Goal: Information Seeking & Learning: Learn about a topic

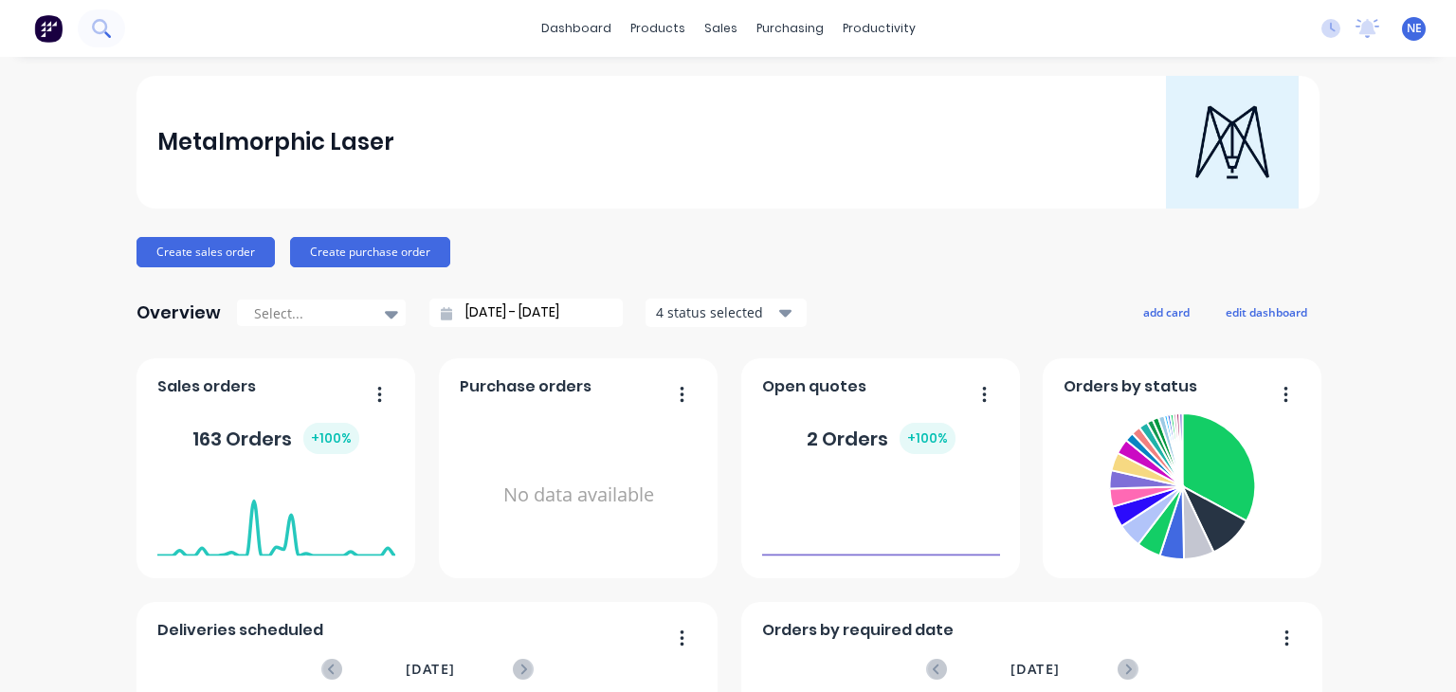
click at [101, 27] on icon at bounding box center [101, 28] width 18 height 18
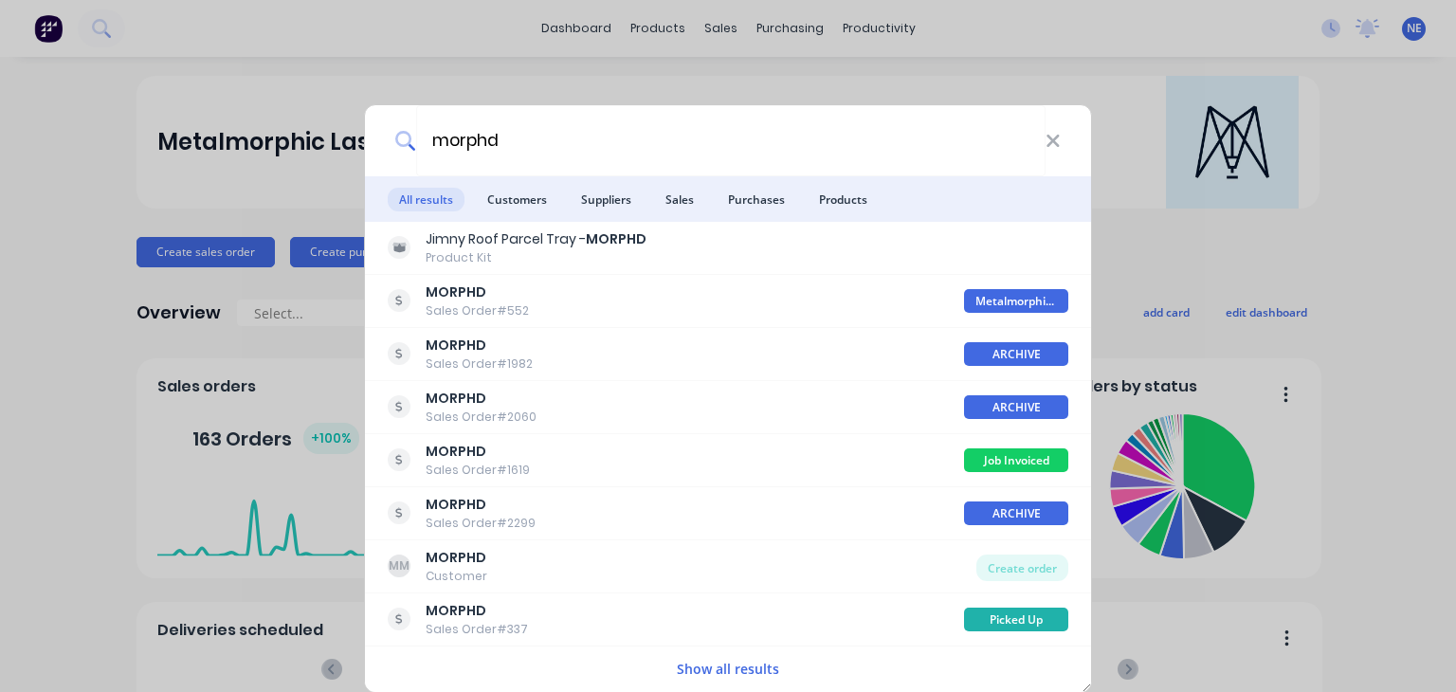
type input "morphd"
click at [1061, 147] on div "morphd" at bounding box center [728, 140] width 726 height 71
click at [1053, 147] on icon at bounding box center [1053, 141] width 15 height 21
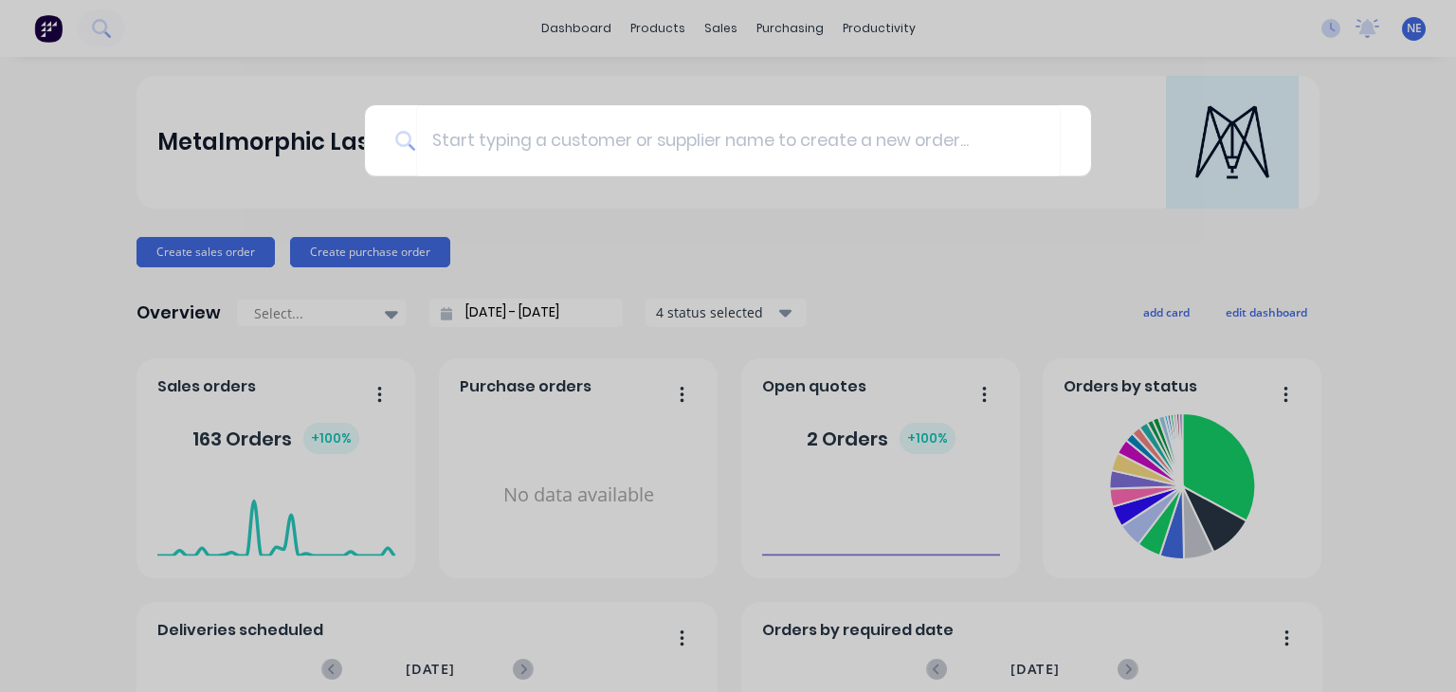
click at [160, 149] on div at bounding box center [728, 346] width 1456 height 692
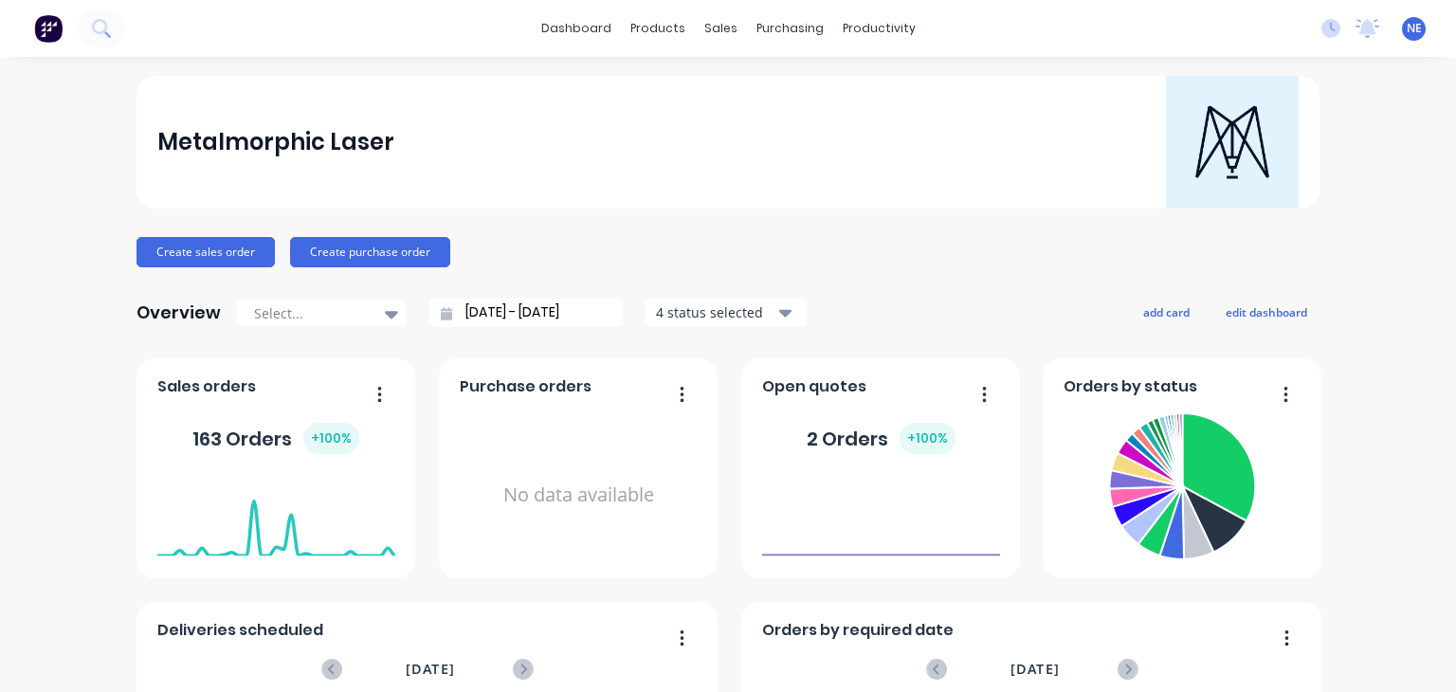
click at [34, 30] on img at bounding box center [48, 28] width 28 height 28
click at [50, 31] on img at bounding box center [48, 28] width 28 height 28
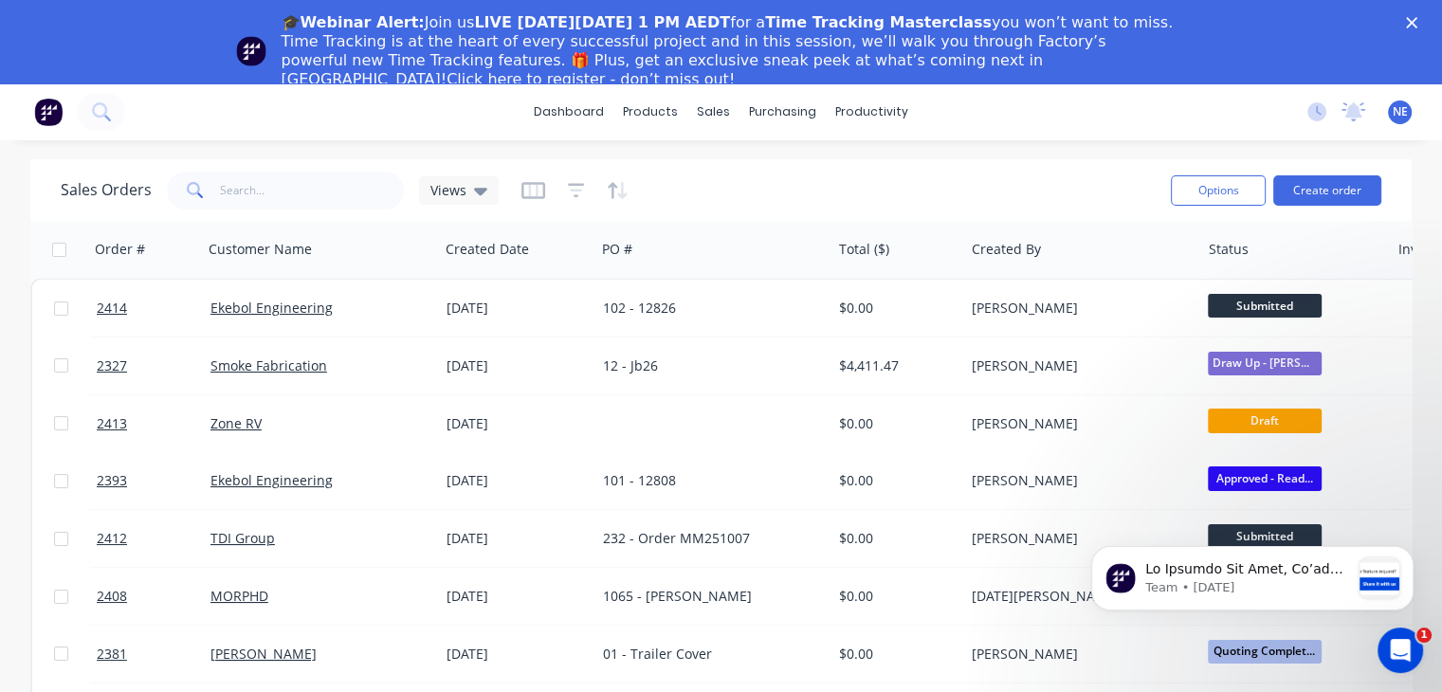
click at [223, 100] on div "dashboard products sales purchasing productivity dashboard products Product Cat…" at bounding box center [721, 111] width 1442 height 57
click at [273, 197] on input "text" at bounding box center [312, 191] width 185 height 38
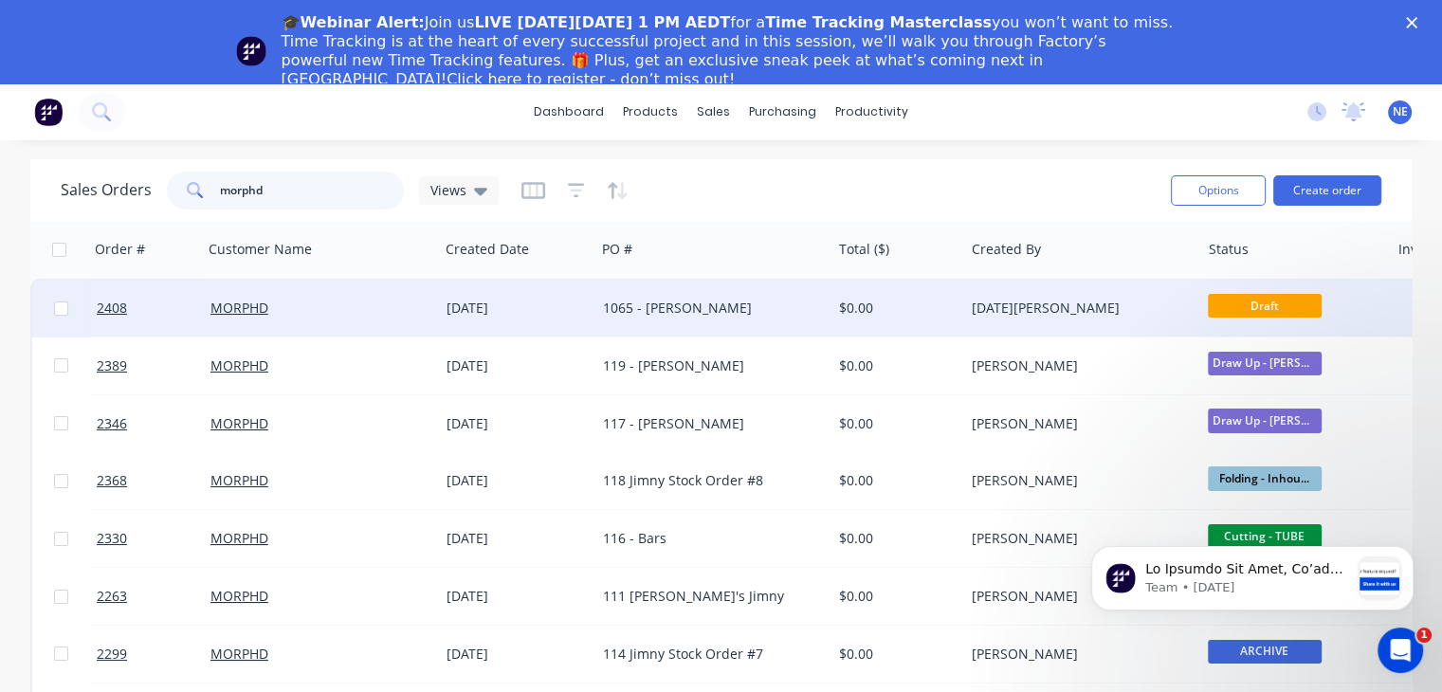
type input "morphd"
click at [728, 310] on div "1065 - Guillaume Palma" at bounding box center [708, 308] width 210 height 19
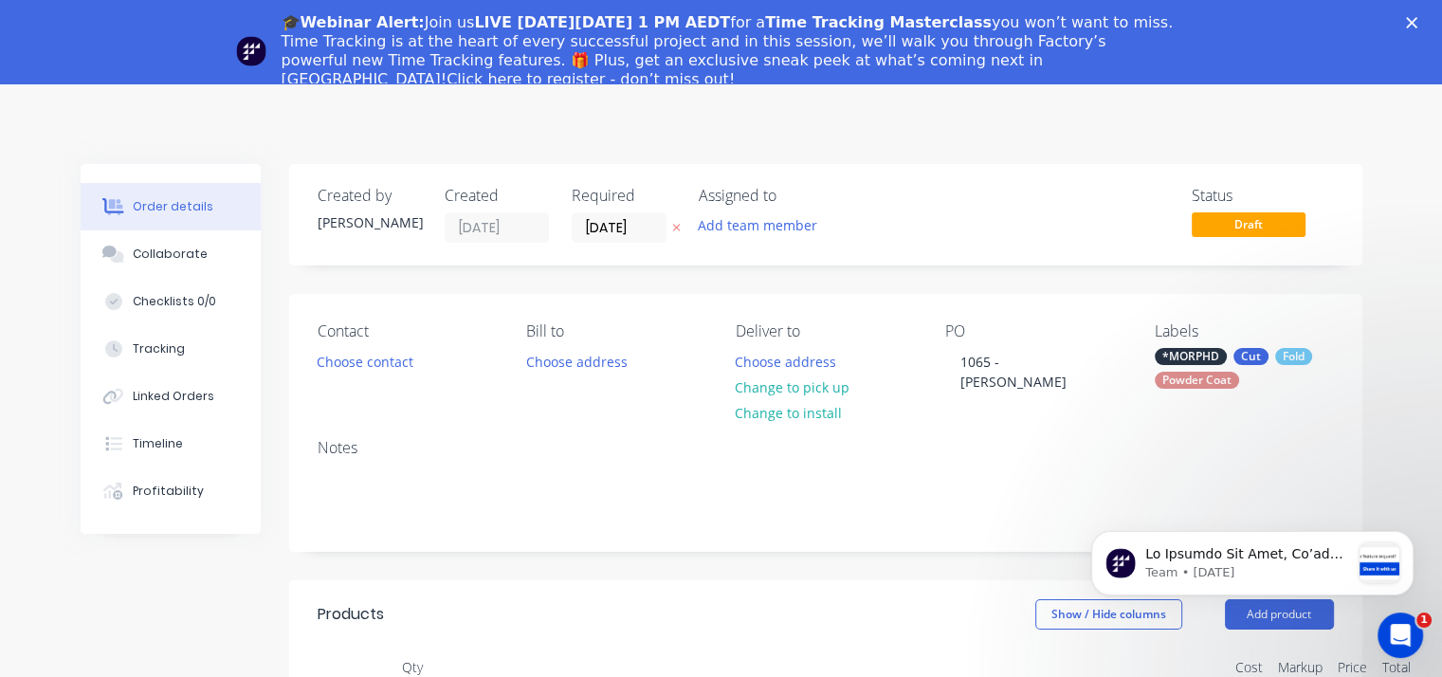
click at [1418, 24] on polygon "Close" at bounding box center [1411, 22] width 11 height 11
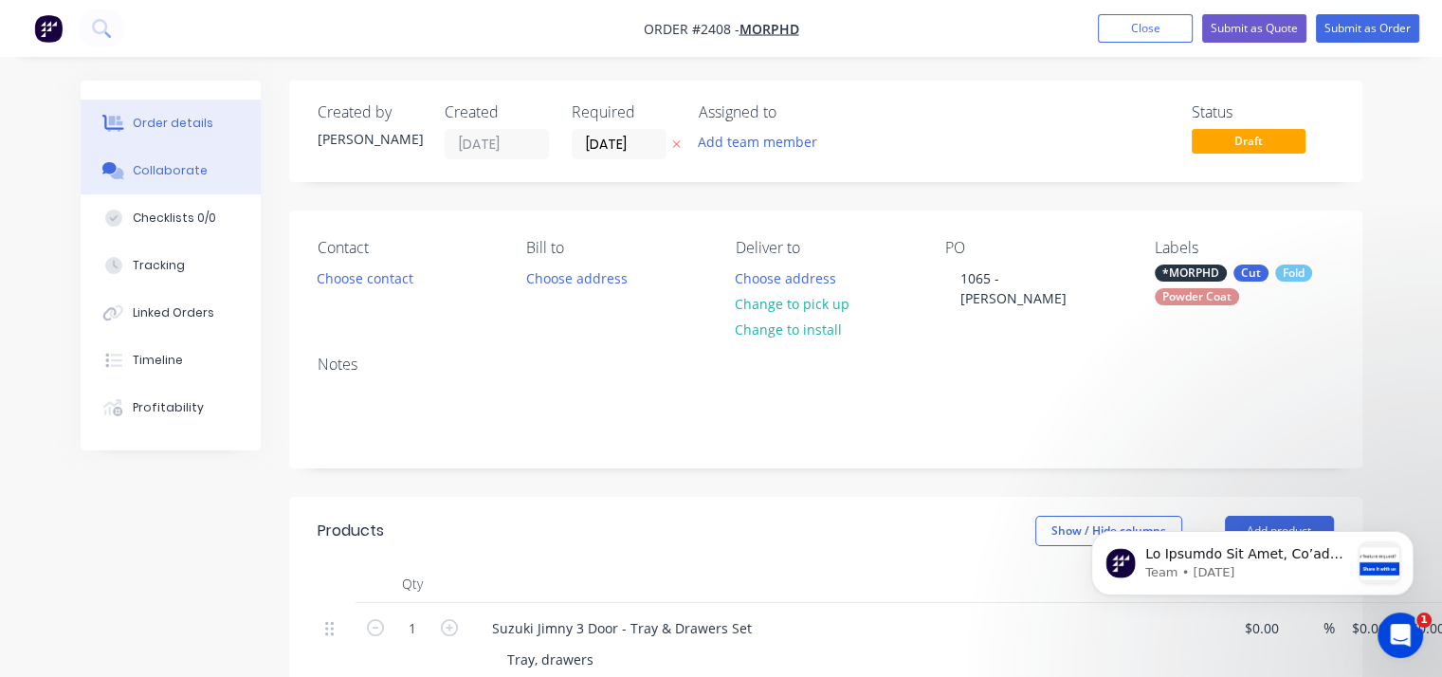
click at [178, 180] on button "Collaborate" at bounding box center [171, 170] width 180 height 47
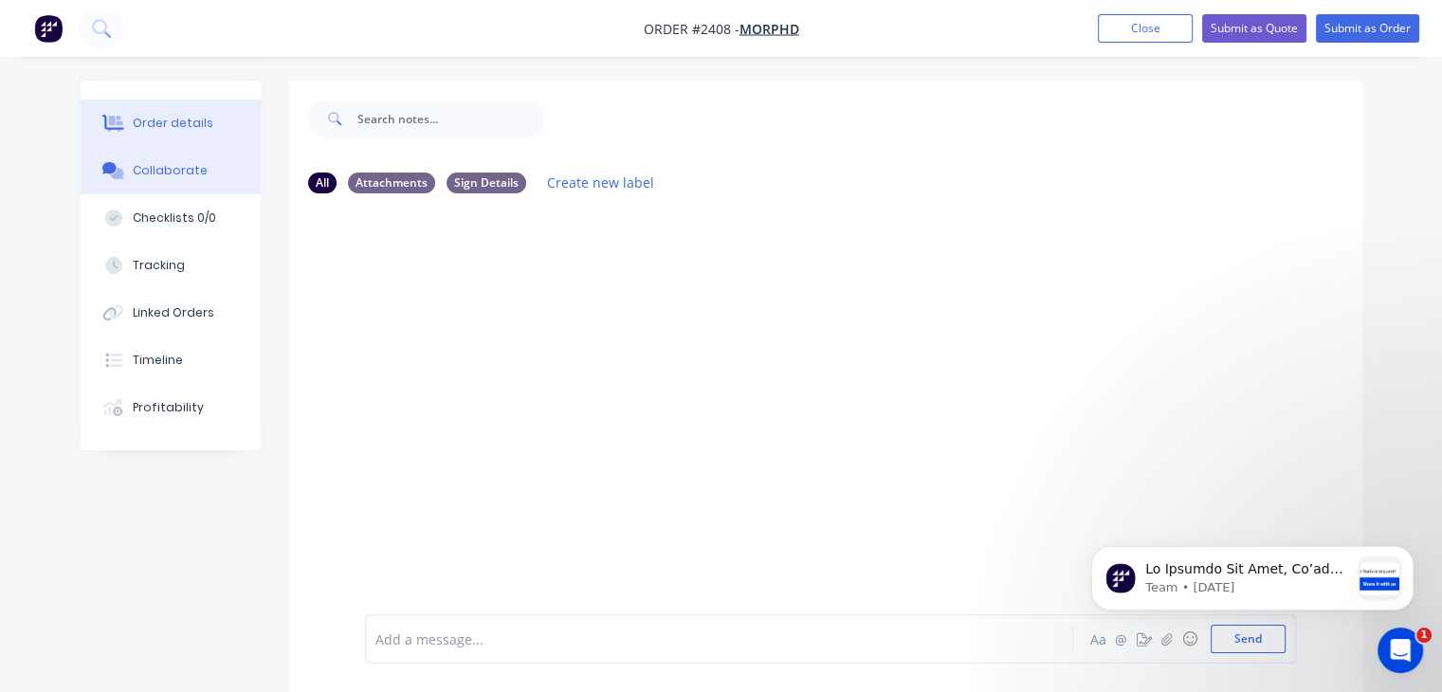
click at [183, 117] on div "Order details" at bounding box center [173, 123] width 81 height 17
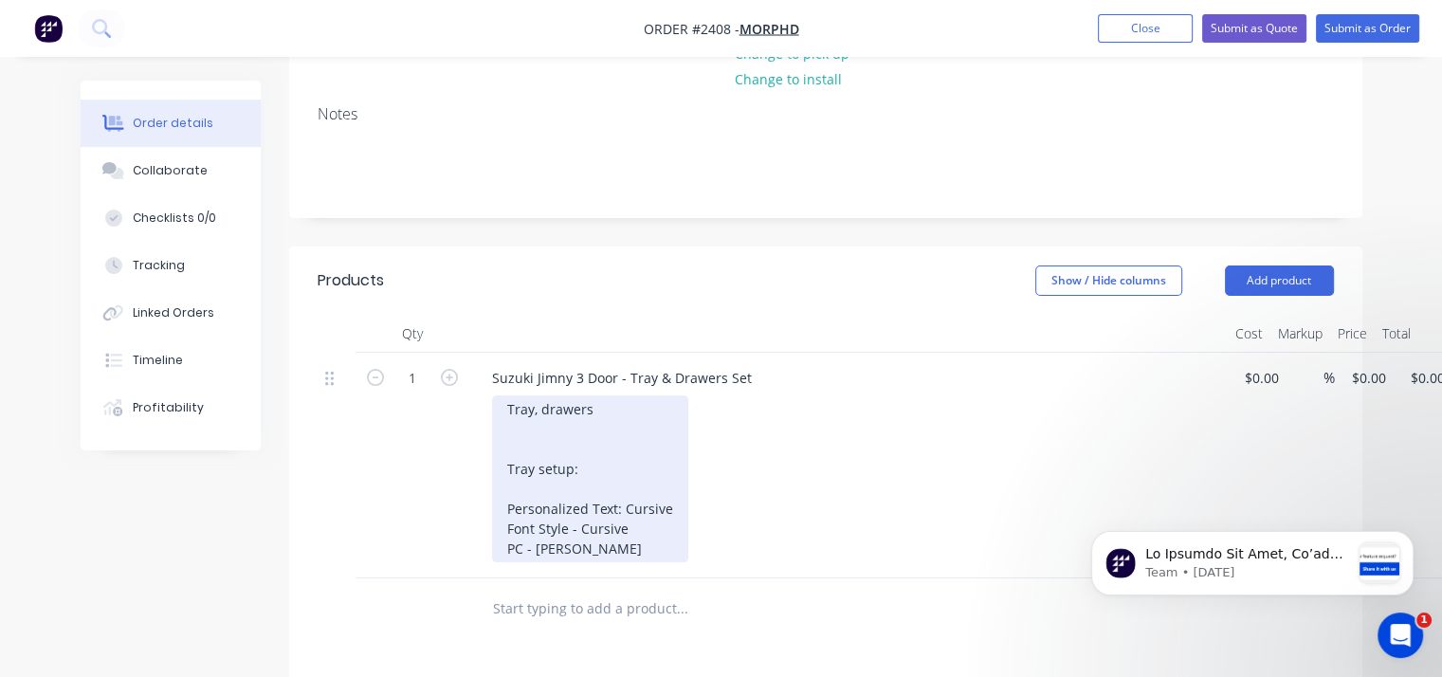
scroll to position [284, 0]
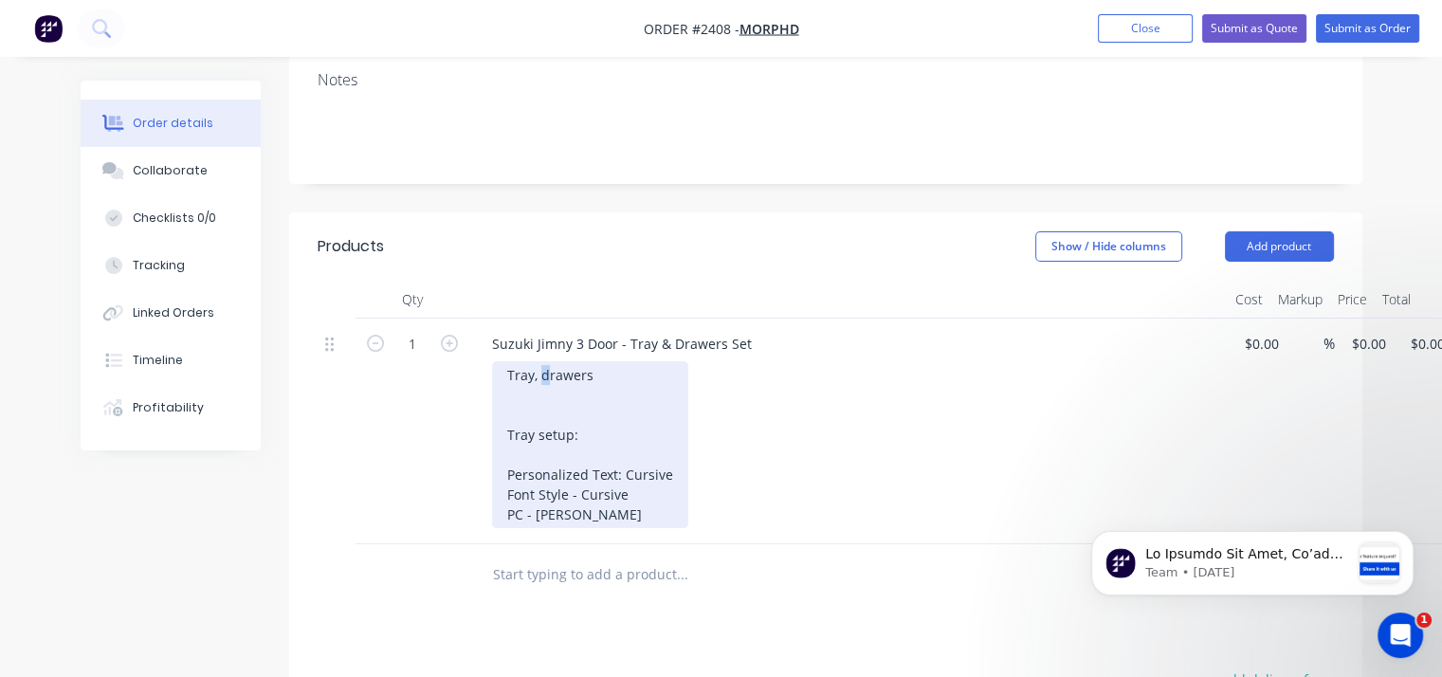
click at [542, 369] on div "Tray, drawers Tray setup: Personalized Text: Cursive Font Style - Cursive PC - …" at bounding box center [590, 444] width 196 height 167
click at [542, 371] on div "Tray, drawers Tray setup: Personalized Text: Cursive Font Style - Cursive PC - …" at bounding box center [590, 444] width 196 height 167
click at [540, 365] on div "Tray, drawers Tray setup: Personalized Text: Cursive Font Style - Cursive PC - …" at bounding box center [590, 444] width 196 height 167
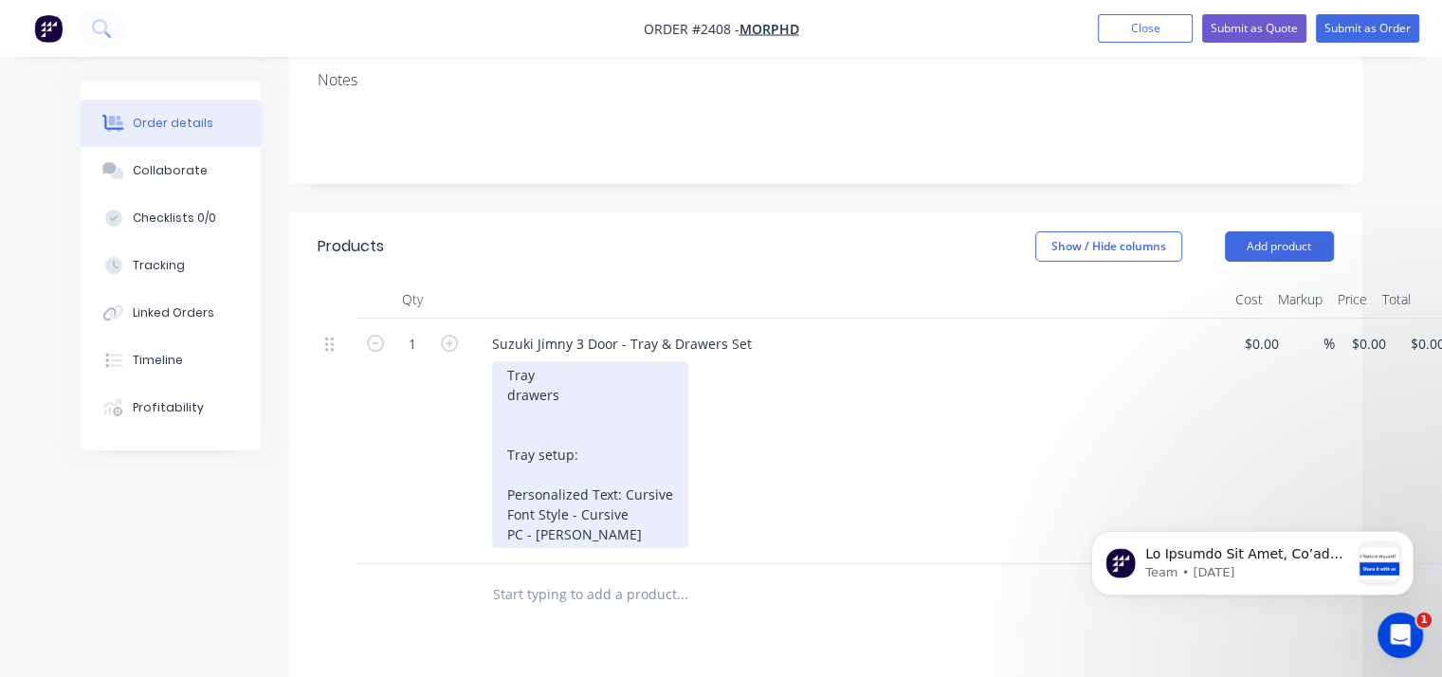
click at [508, 364] on div "Tray drawers Tray setup: Personalized Text: Cursive Font Style - Cursive PC - F…" at bounding box center [590, 454] width 196 height 187
drag, startPoint x: 515, startPoint y: 392, endPoint x: 504, endPoint y: 391, distance: 10.5
click at [504, 391] on div "-Tray drawers Tray setup: Personalized Text: Cursive Font Style - Cursive PC - …" at bounding box center [590, 454] width 196 height 187
drag, startPoint x: 566, startPoint y: 530, endPoint x: 498, endPoint y: 433, distance: 118.4
click at [498, 433] on div "-Tray -Drawers Tray setup: Personalized Text: Cursive Font Style - Cursive PC -…" at bounding box center [590, 454] width 196 height 187
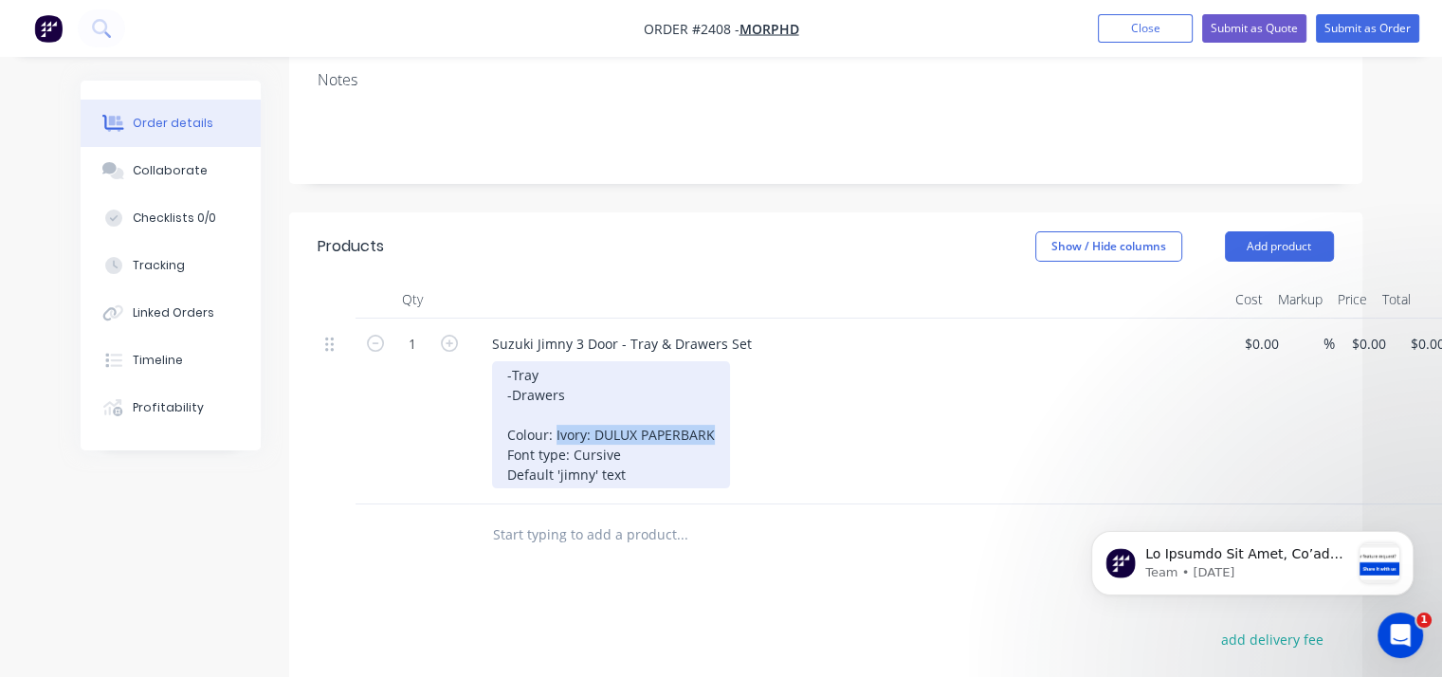
drag, startPoint x: 554, startPoint y: 429, endPoint x: 710, endPoint y: 426, distance: 156.5
click at [710, 426] on div "-Tray -Drawers Colour: Ivory: DULUX PAPERBARK Font type: Cursive Default 'jimny…" at bounding box center [611, 424] width 238 height 127
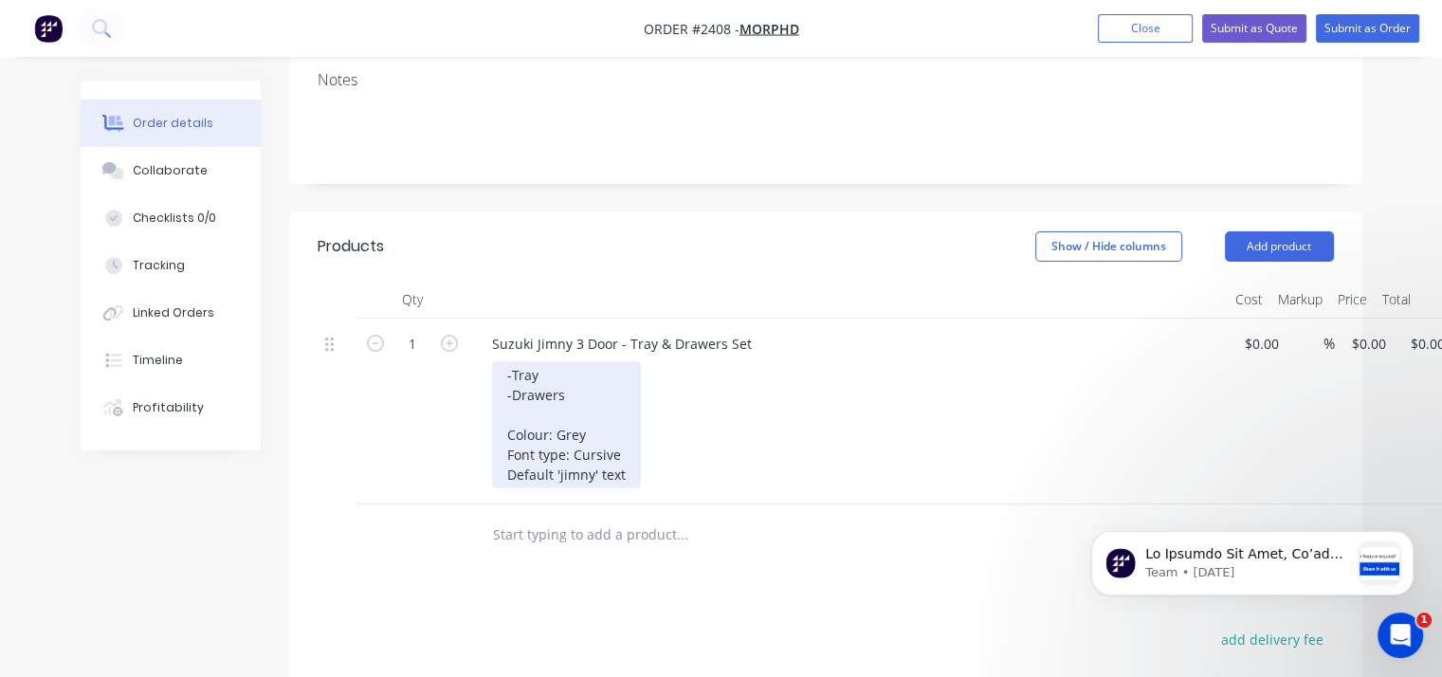
scroll to position [379, 0]
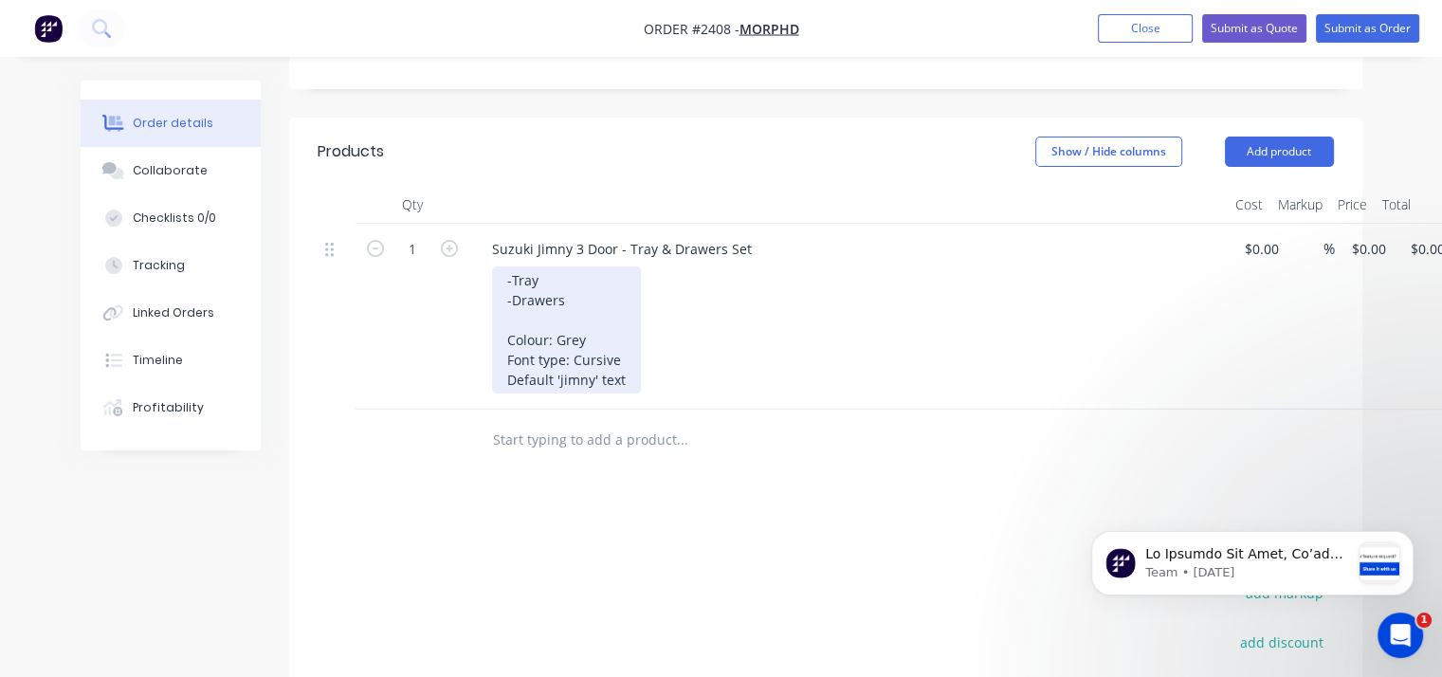
click at [626, 350] on div "-Tray -Drawers Colour: Grey Font type: Cursive Default 'jimny' text" at bounding box center [566, 329] width 149 height 127
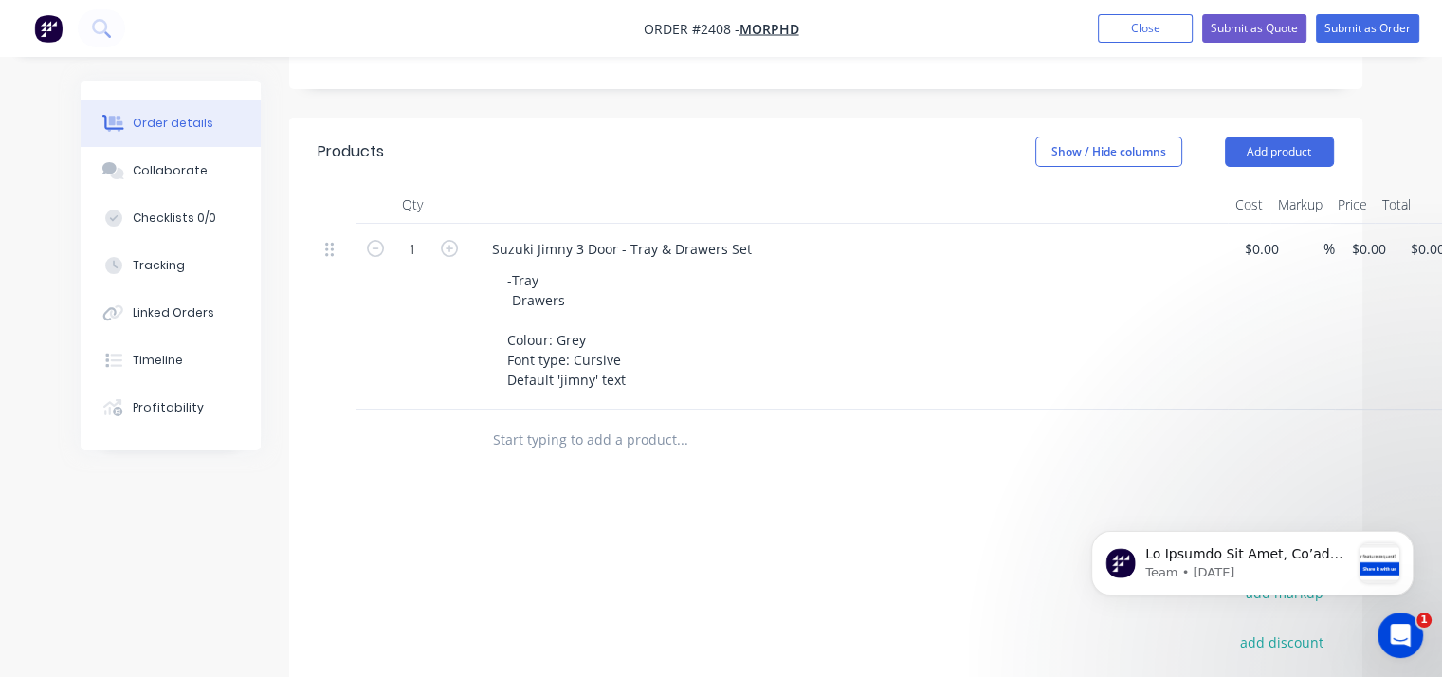
click at [936, 376] on div "-Tray -Drawers Colour: Grey Font type: Cursive Default 'jimny' text" at bounding box center [856, 329] width 728 height 127
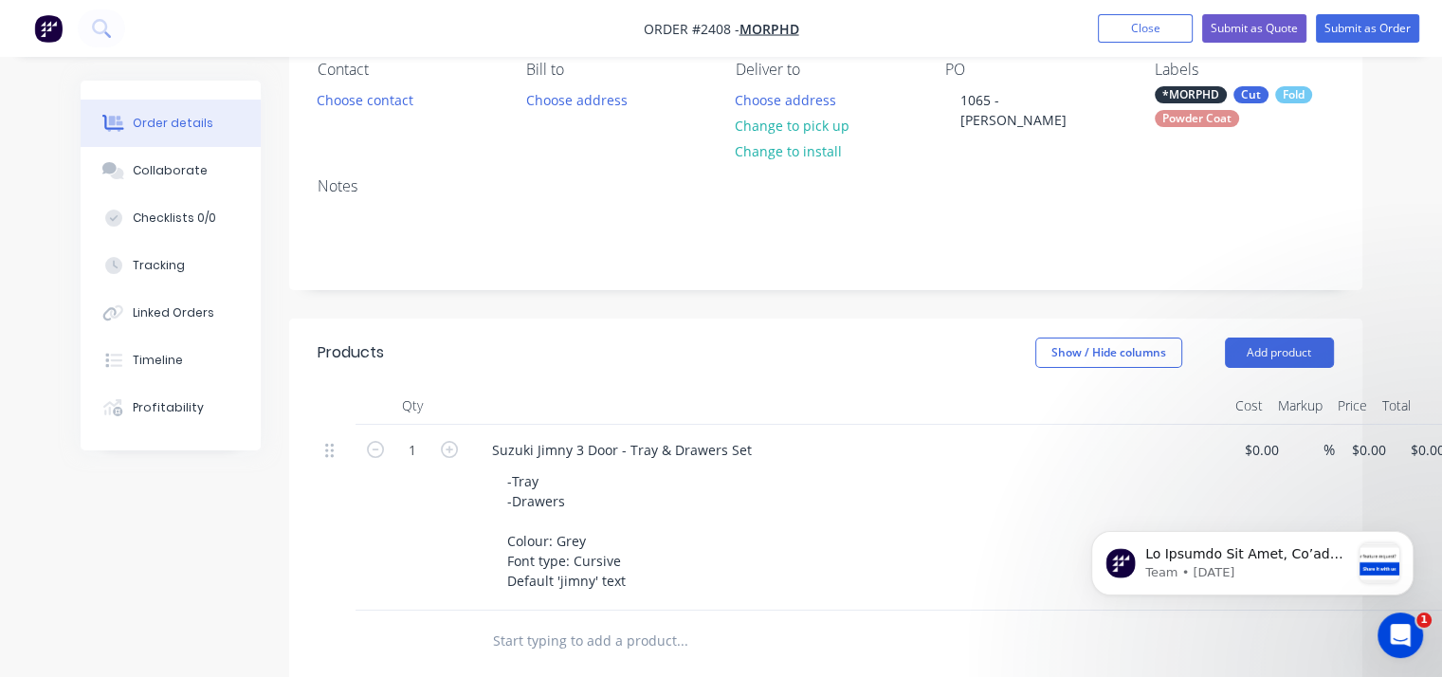
scroll to position [0, 0]
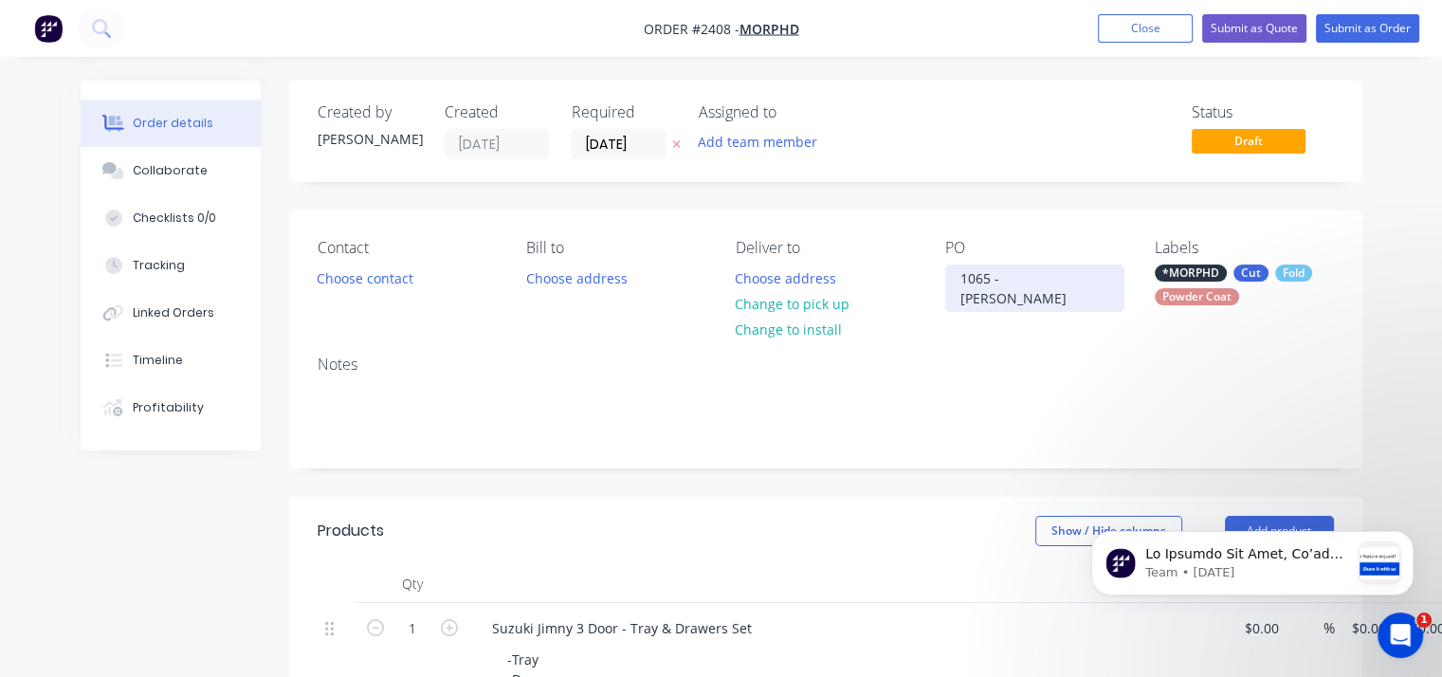
drag, startPoint x: 1111, startPoint y: 281, endPoint x: 1002, endPoint y: 287, distance: 109.2
click at [1002, 287] on div "1065 - Guillaume Palma" at bounding box center [1034, 288] width 179 height 47
copy div "Guillaume Palma"
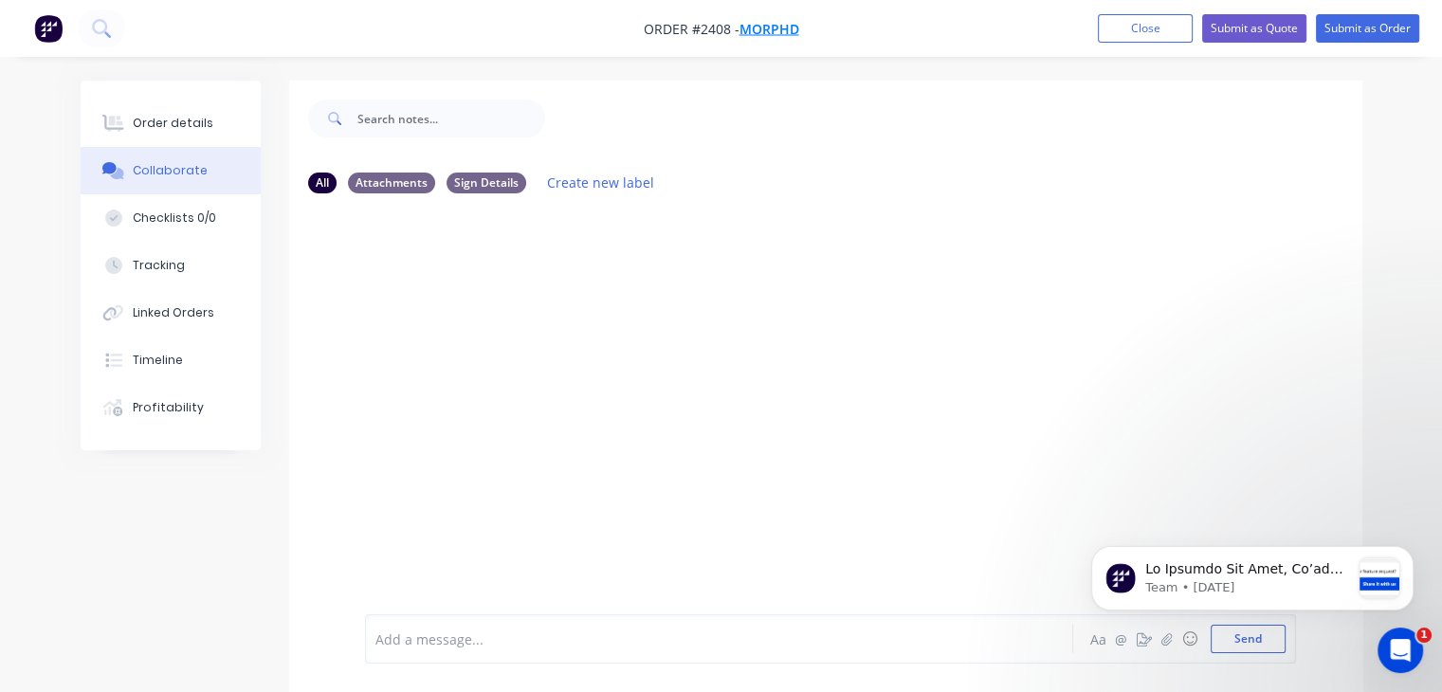
click at [770, 30] on span "MORPHD" at bounding box center [770, 29] width 60 height 18
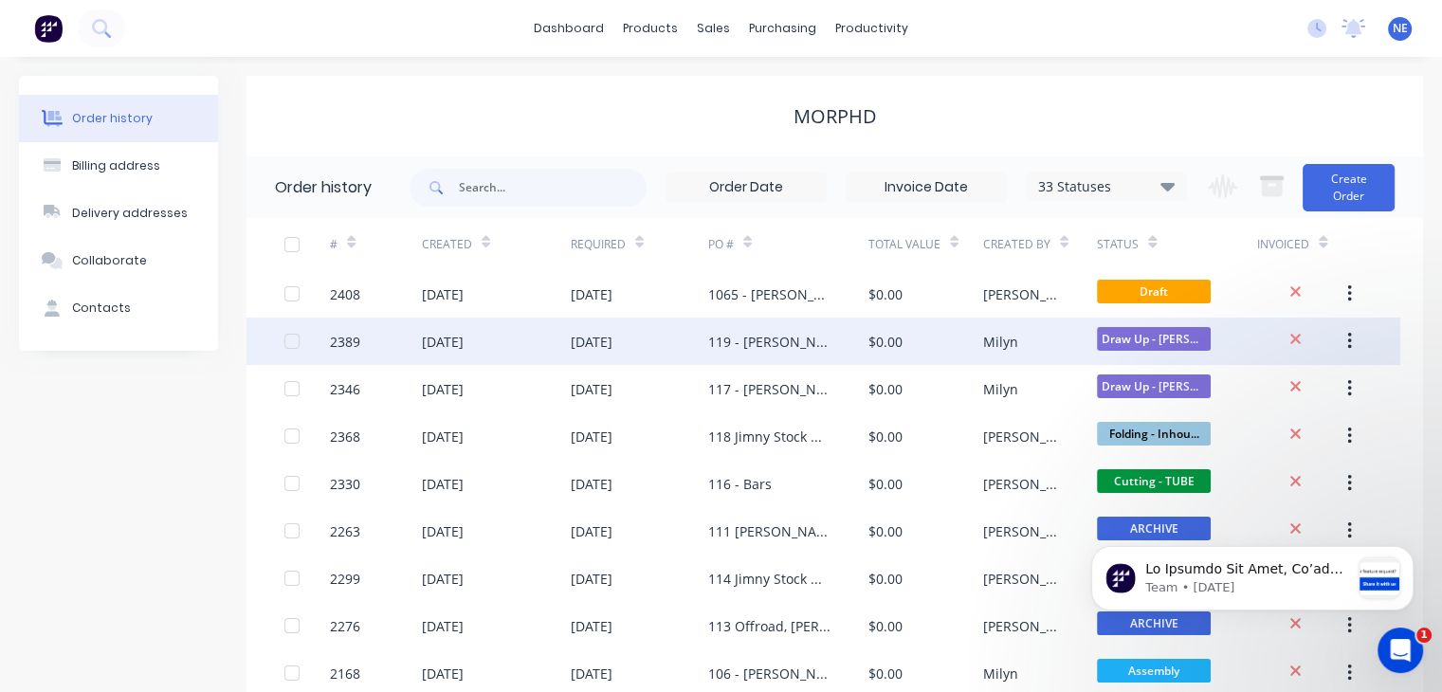
click at [758, 341] on div "119 - Paige Luscombe" at bounding box center [769, 342] width 122 height 20
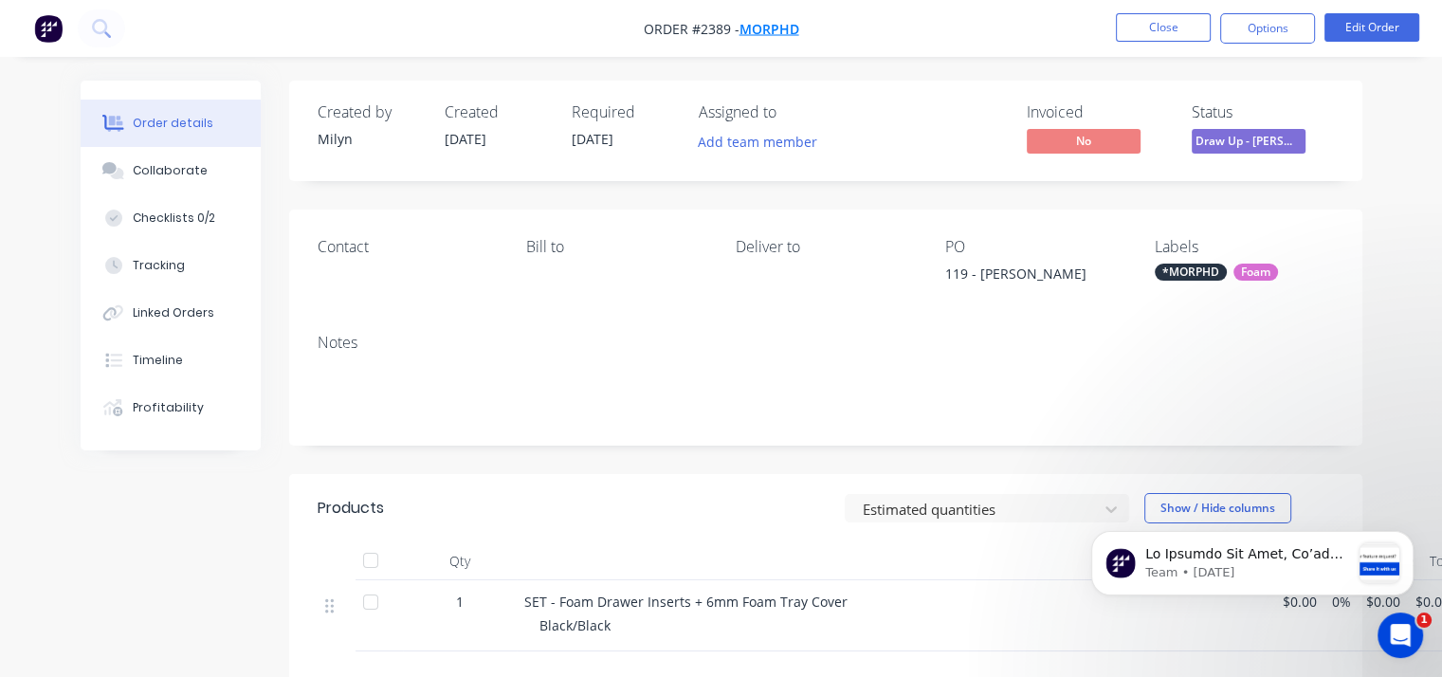
click at [768, 31] on span "MORPHD" at bounding box center [770, 29] width 60 height 18
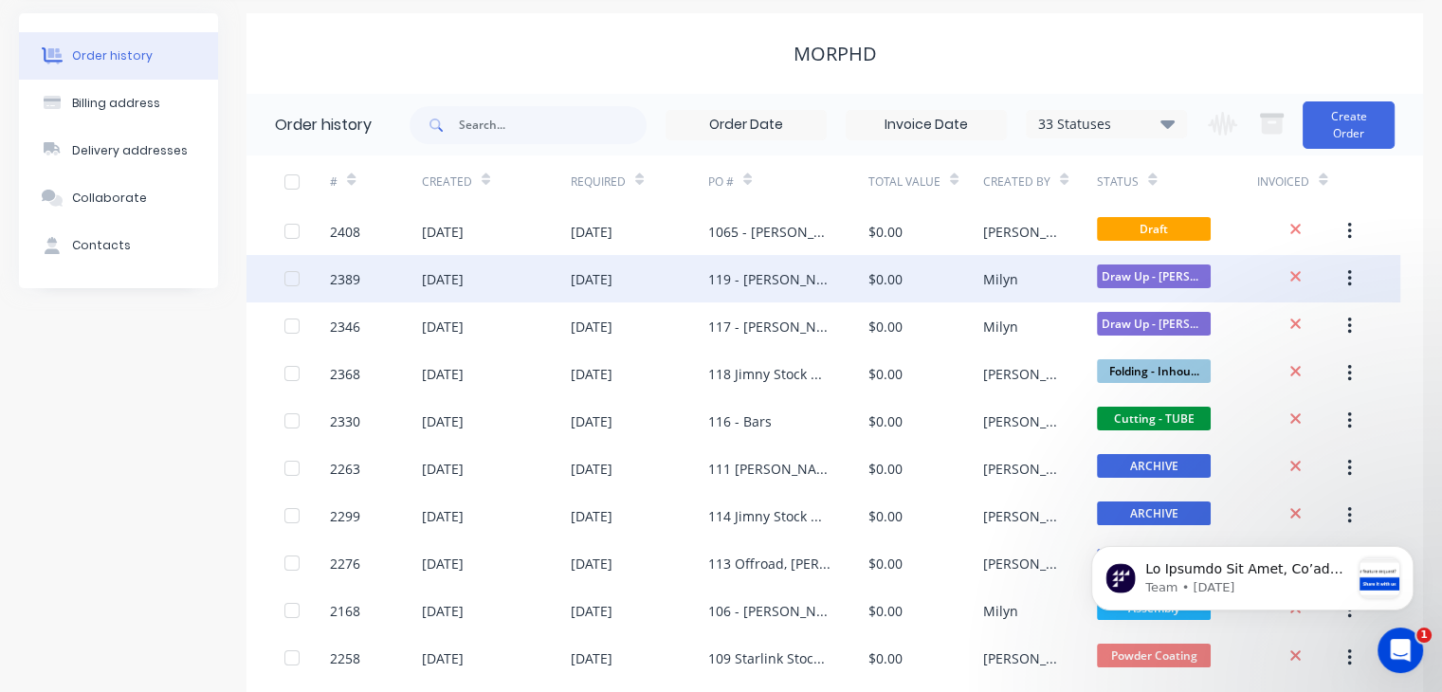
scroll to position [95, 0]
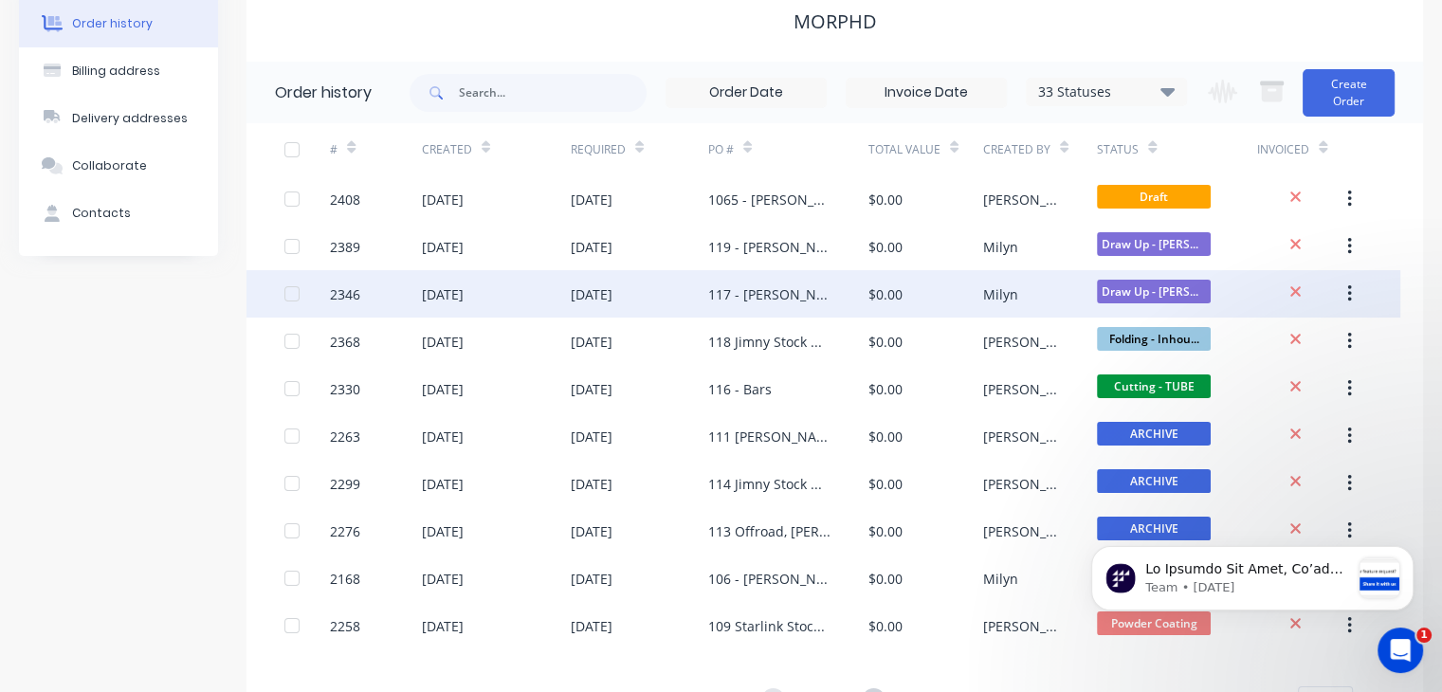
click at [776, 288] on div "117 - Elizabeth McMillan" at bounding box center [769, 294] width 122 height 20
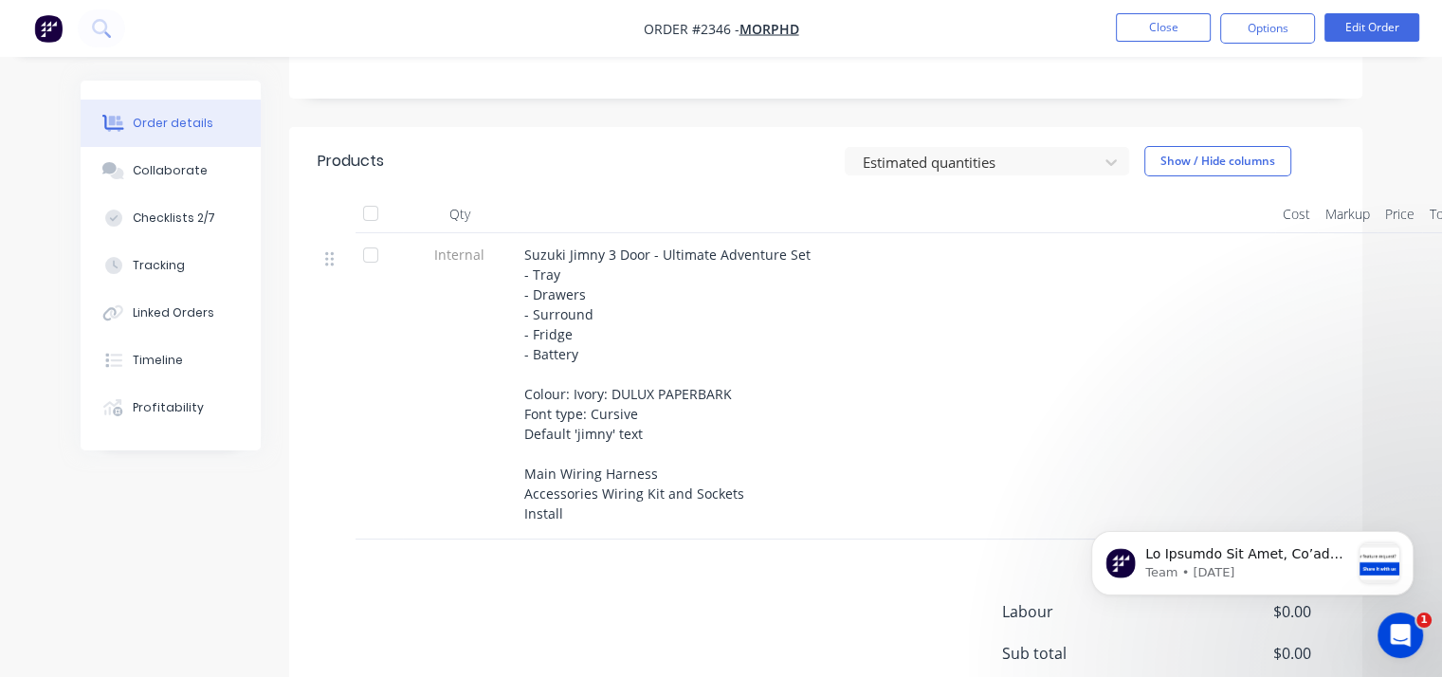
scroll to position [379, 0]
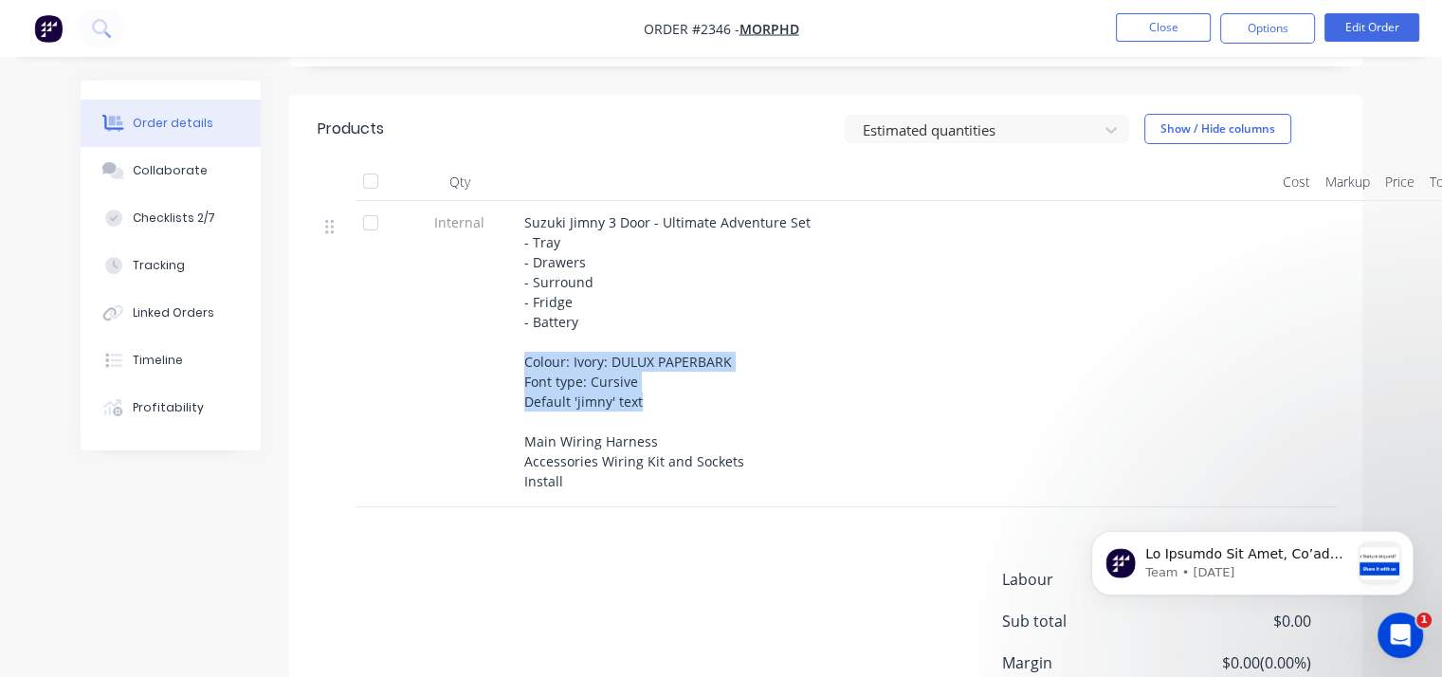
drag, startPoint x: 523, startPoint y: 360, endPoint x: 652, endPoint y: 402, distance: 135.5
click at [652, 402] on div "Suzuki Jimny 3 Door - Ultimate Adventure Set - Tray - Drawers - Surround - Frid…" at bounding box center [895, 351] width 743 height 279
copy span "Colour: Ivory: DULUX PAPERBARK Font type: Cursive Default 'jimny' text"
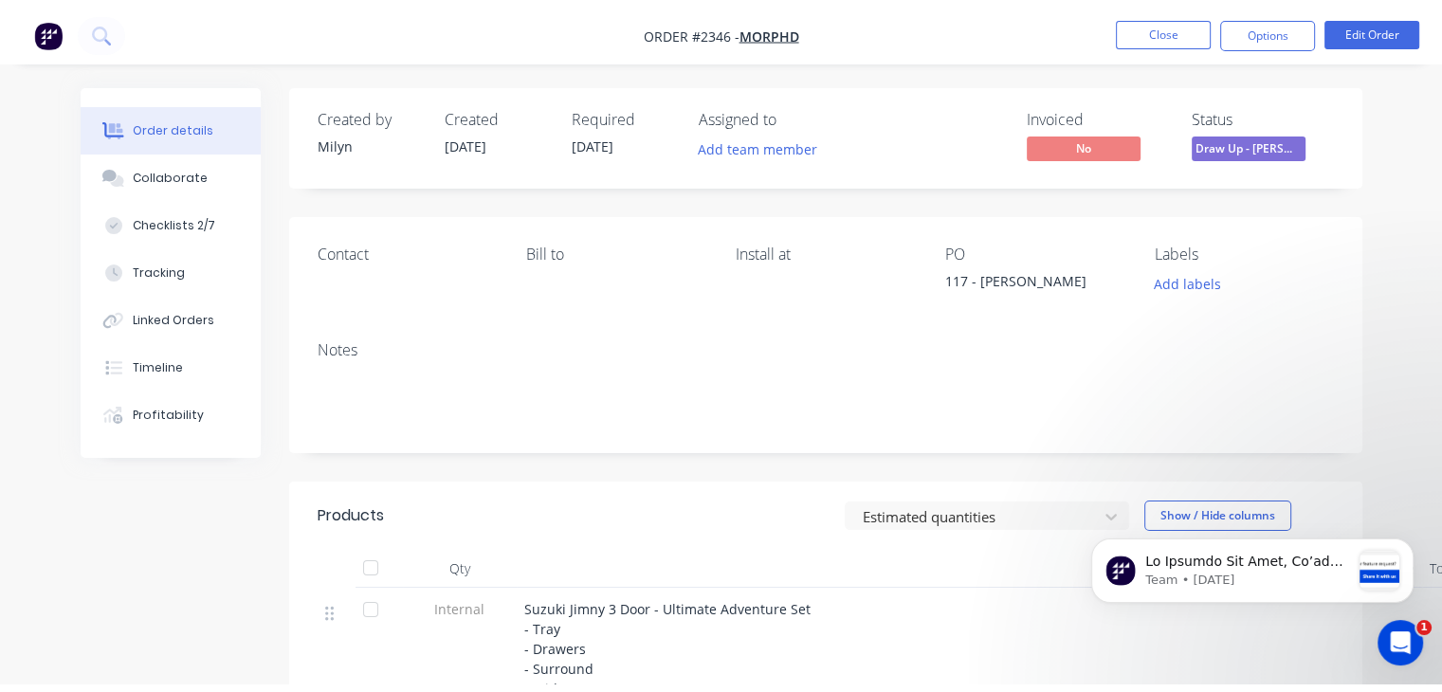
scroll to position [0, 0]
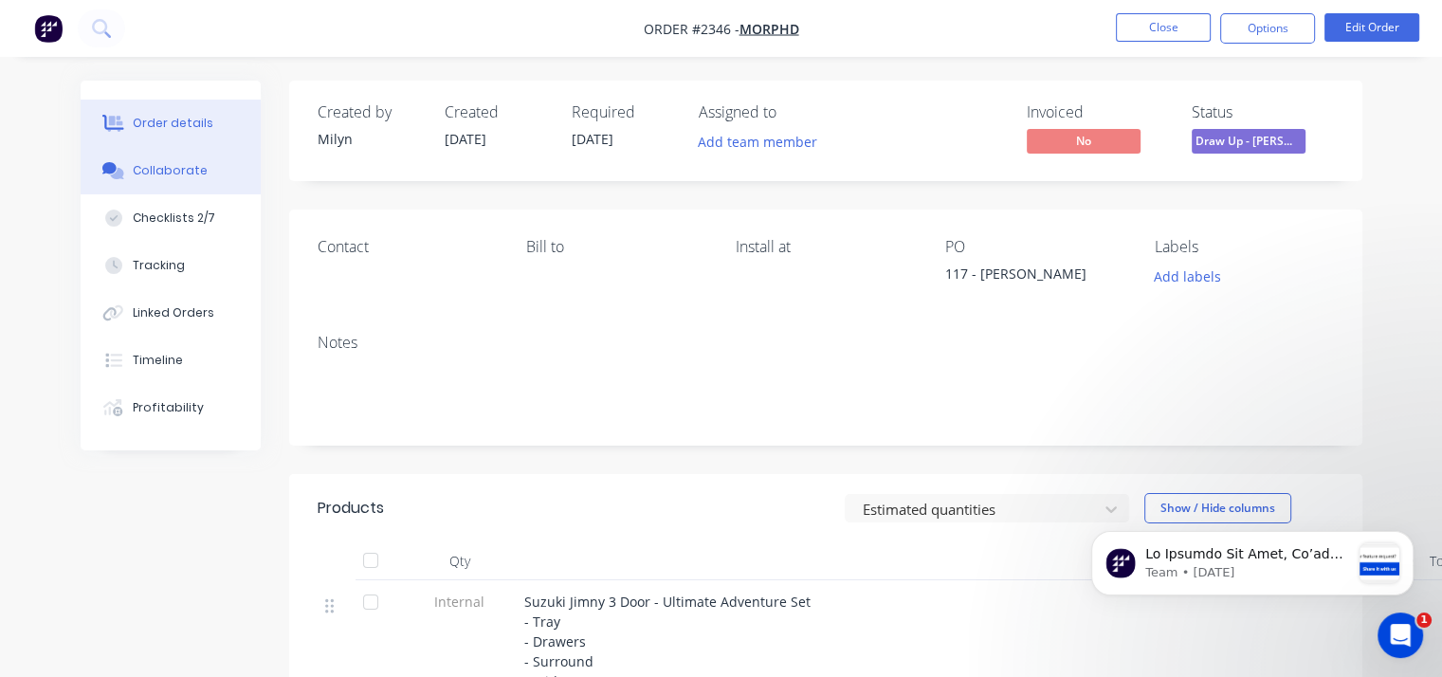
click at [163, 173] on div "Collaborate" at bounding box center [170, 170] width 75 height 17
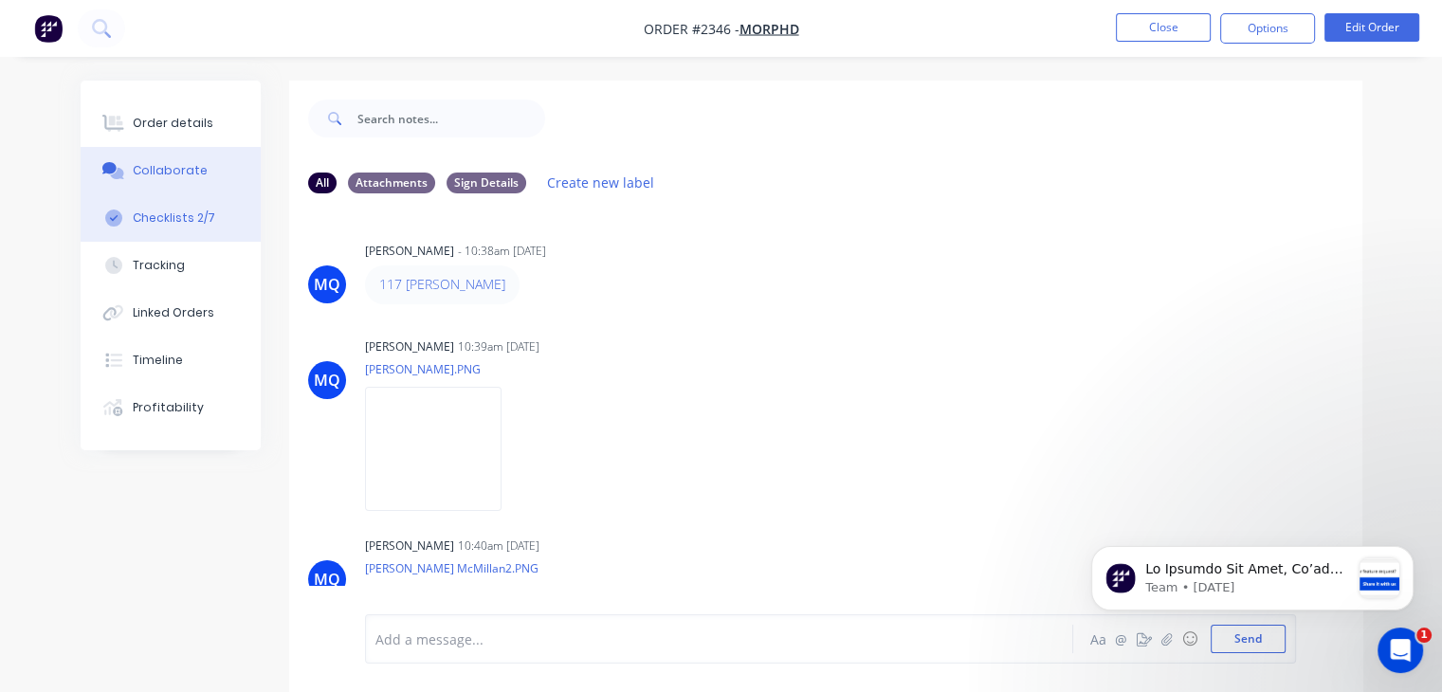
click at [170, 218] on div "Checklists 2/7" at bounding box center [174, 218] width 82 height 17
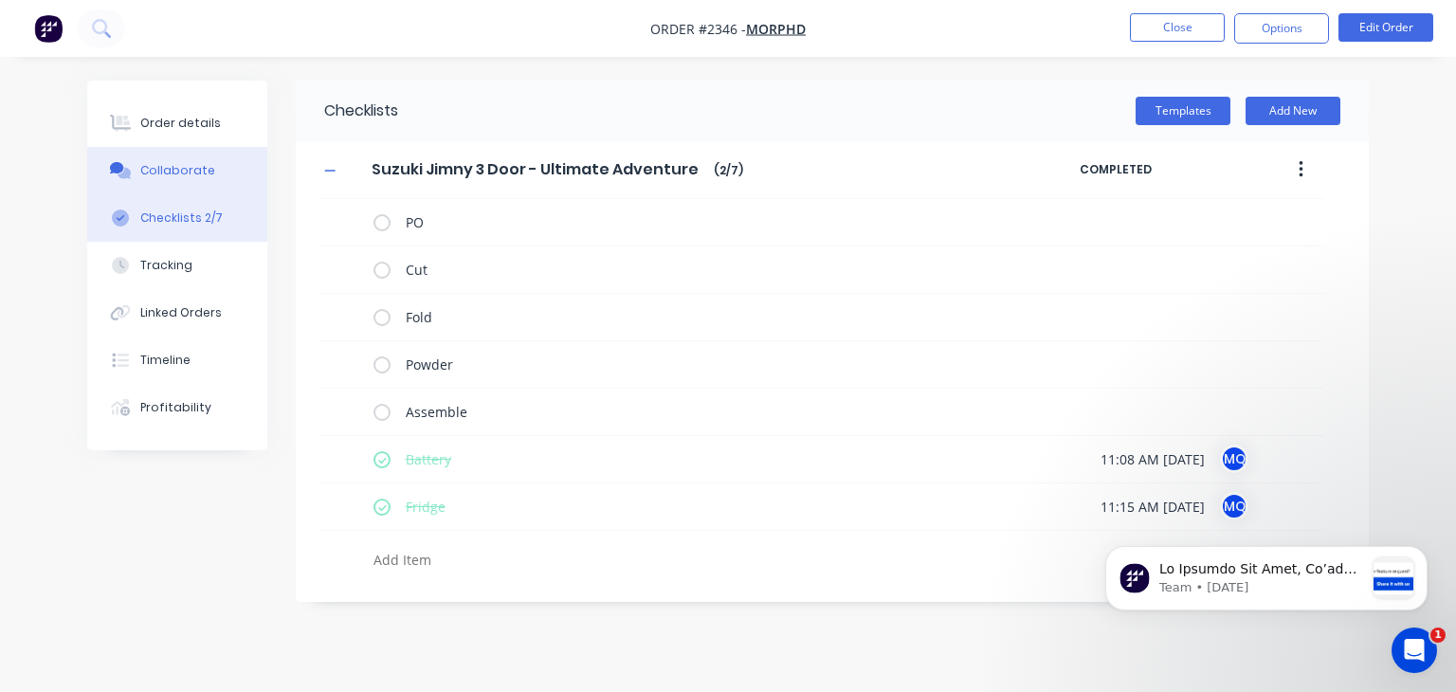
click at [197, 163] on div "Collaborate" at bounding box center [177, 170] width 75 height 17
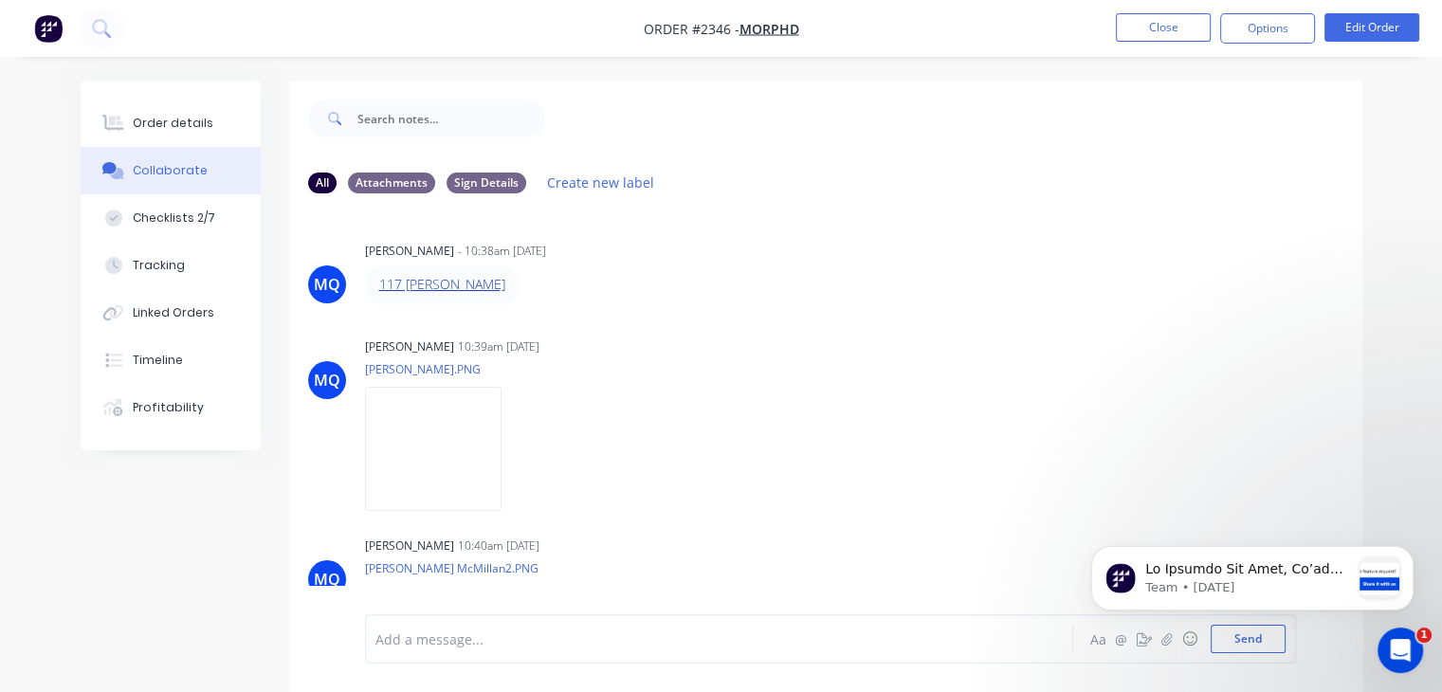
click at [484, 285] on link "117 Elizabeth McMillan" at bounding box center [442, 284] width 126 height 18
